Goal: Information Seeking & Learning: Find specific page/section

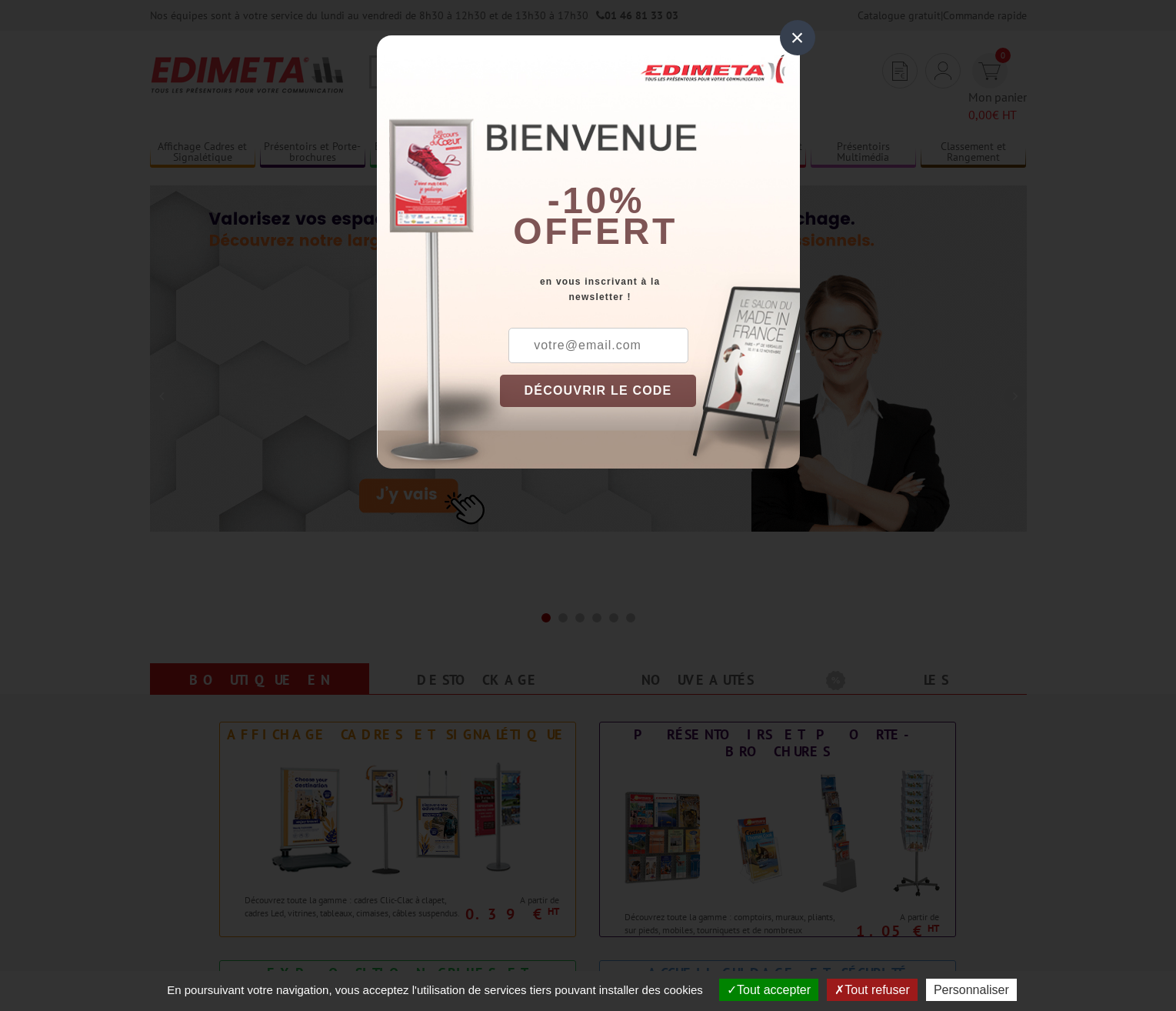
click at [794, 35] on div "×" at bounding box center [797, 38] width 36 height 36
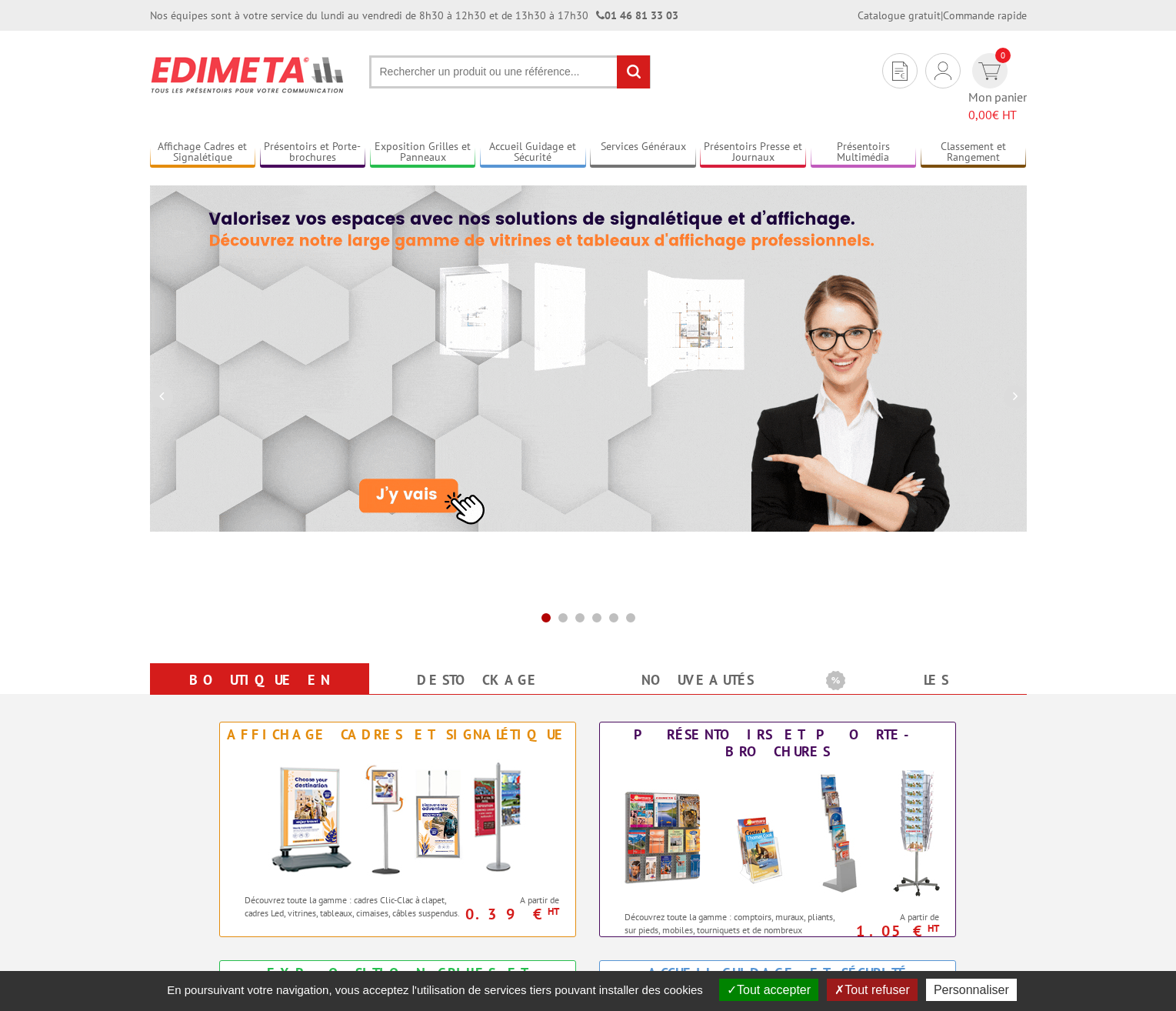
click at [491, 74] on input "text" at bounding box center [509, 72] width 282 height 33
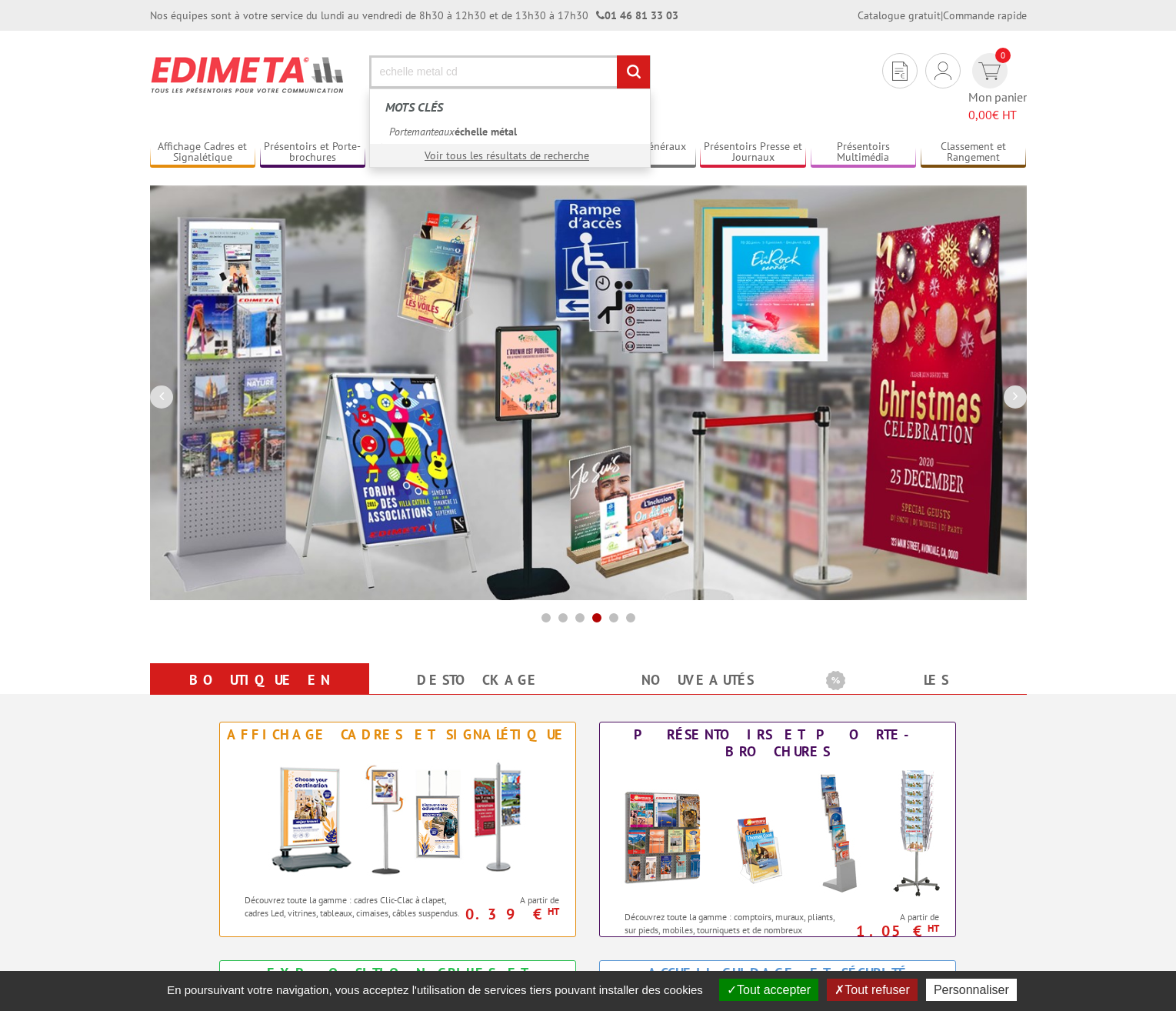
type input "echelle metal cd"
click at [617, 55] on input "rechercher" at bounding box center [633, 72] width 33 height 33
